Goal: Task Accomplishment & Management: Understand process/instructions

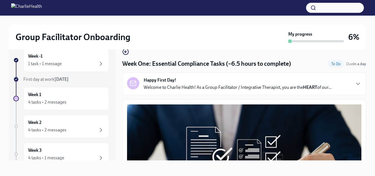
scroll to position [1356, 0]
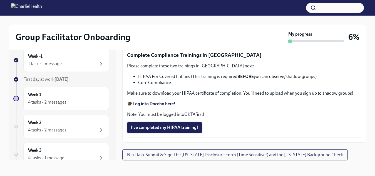
click at [138, 131] on button "I've completed my HIPAA training!" at bounding box center [164, 127] width 75 height 11
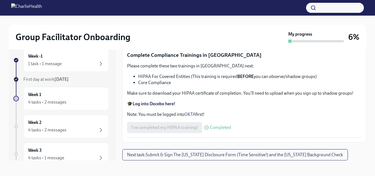
click at [201, 155] on span "Next task : Submit & Sign The [US_STATE] Disclosure Form (Time Sensitive!) and …" at bounding box center [235, 155] width 216 height 6
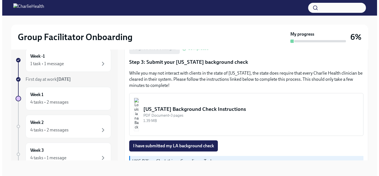
scroll to position [177, 0]
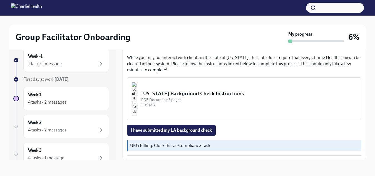
click at [169, 94] on div "[US_STATE] Background Check Instructions" at bounding box center [248, 93] width 215 height 7
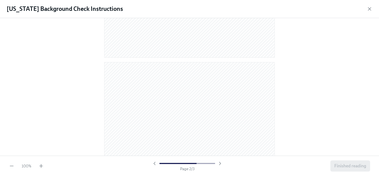
scroll to position [543, 0]
click at [338, 166] on span "Finished reading" at bounding box center [350, 166] width 32 height 6
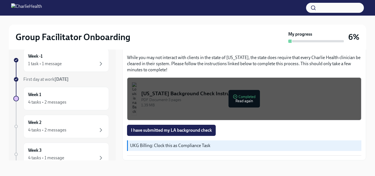
click at [237, 133] on div "I have submitted my LA background check" at bounding box center [244, 130] width 234 height 11
click at [137, 100] on img "button" at bounding box center [134, 98] width 5 height 33
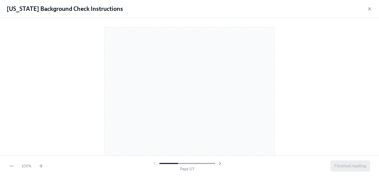
click at [98, 127] on div at bounding box center [189, 86] width 361 height 126
drag, startPoint x: 146, startPoint y: 100, endPoint x: 6, endPoint y: 174, distance: 158.3
click at [6, 174] on div "[US_STATE] Background Check Instructions 100 % Page 1 / 3 Finished reading" at bounding box center [189, 88] width 379 height 176
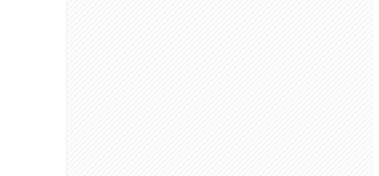
scroll to position [14, 0]
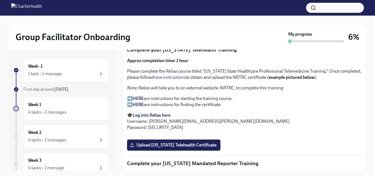
scroll to position [834, 0]
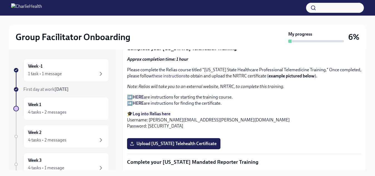
click at [152, 111] on strong "Log into Relias here" at bounding box center [152, 113] width 38 height 5
